Goal: Information Seeking & Learning: Understand process/instructions

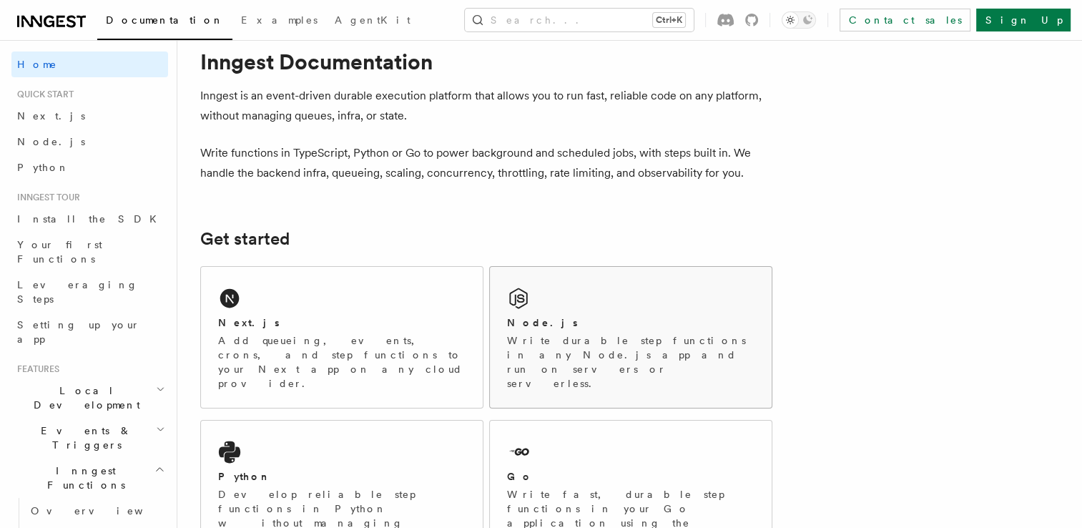
click at [555, 346] on p "Write durable step functions in any Node.js app and run on servers or serverles…" at bounding box center [631, 361] width 248 height 57
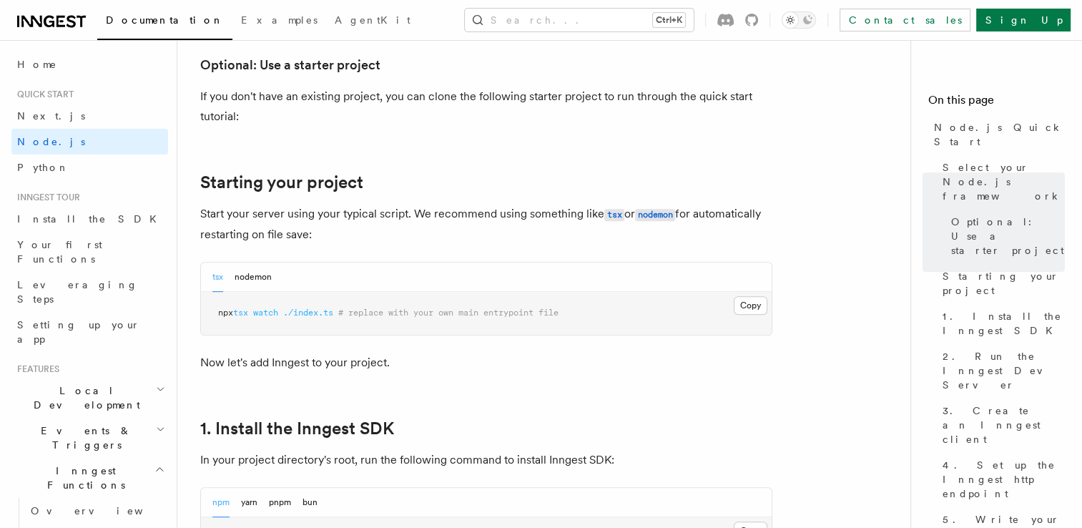
scroll to position [569, 0]
click at [262, 276] on button "nodemon" at bounding box center [253, 276] width 37 height 29
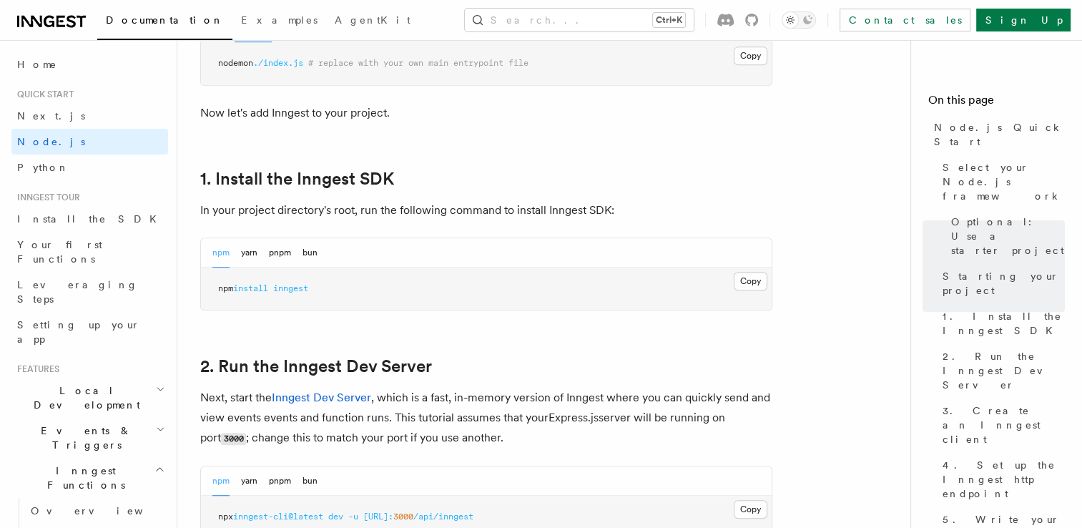
scroll to position [893, 0]
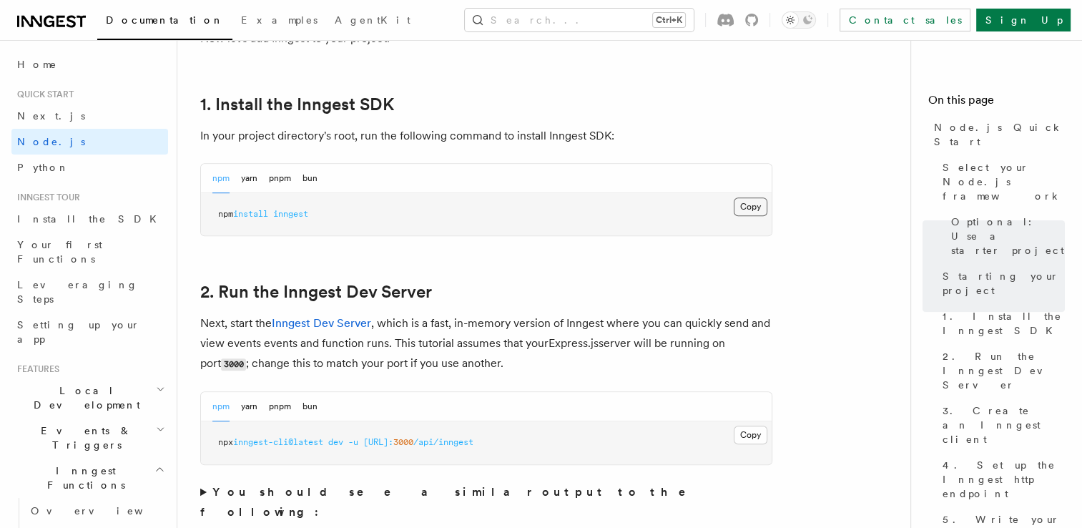
click at [737, 205] on button "Copy Copied" at bounding box center [751, 206] width 34 height 19
click at [632, 405] on div "npm yarn pnpm bun" at bounding box center [486, 406] width 571 height 29
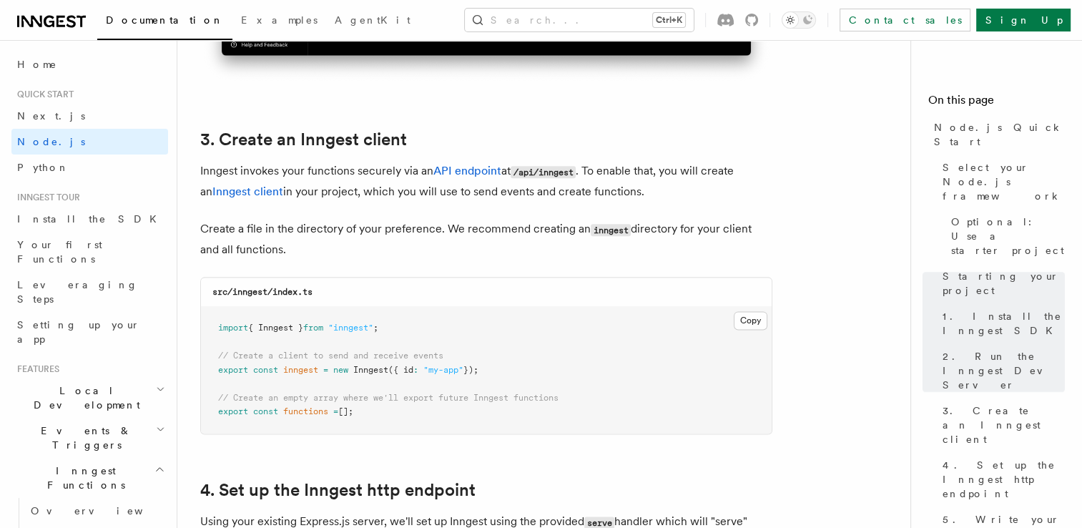
scroll to position [1826, 0]
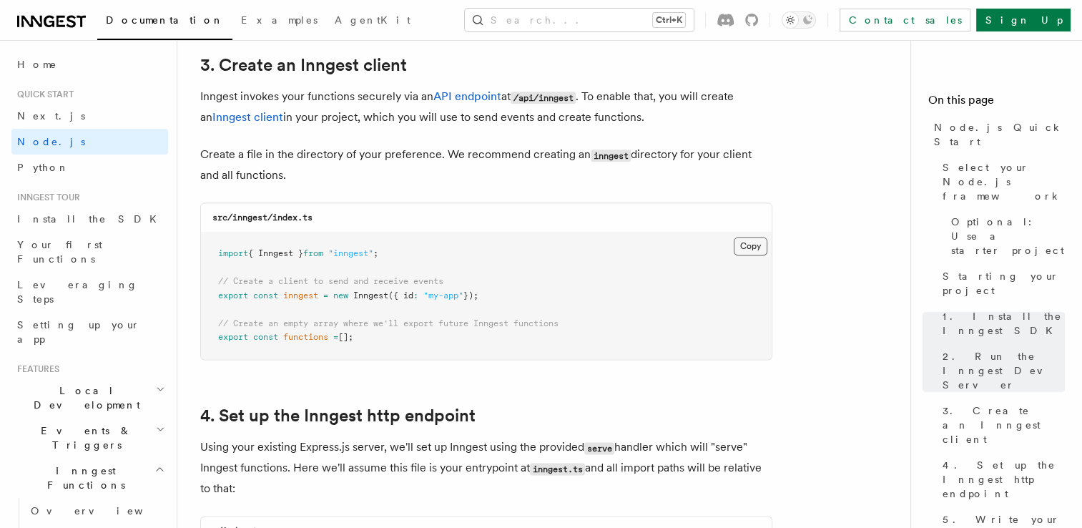
click at [742, 248] on button "Copy Copied" at bounding box center [751, 246] width 34 height 19
